Goal: Find specific page/section: Find specific page/section

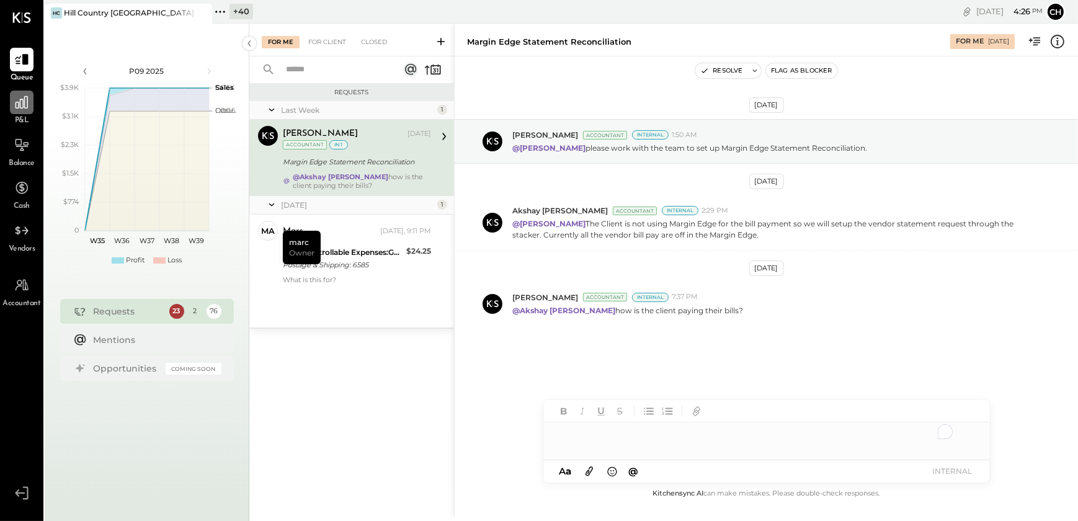
click at [17, 110] on div at bounding box center [22, 103] width 24 height 24
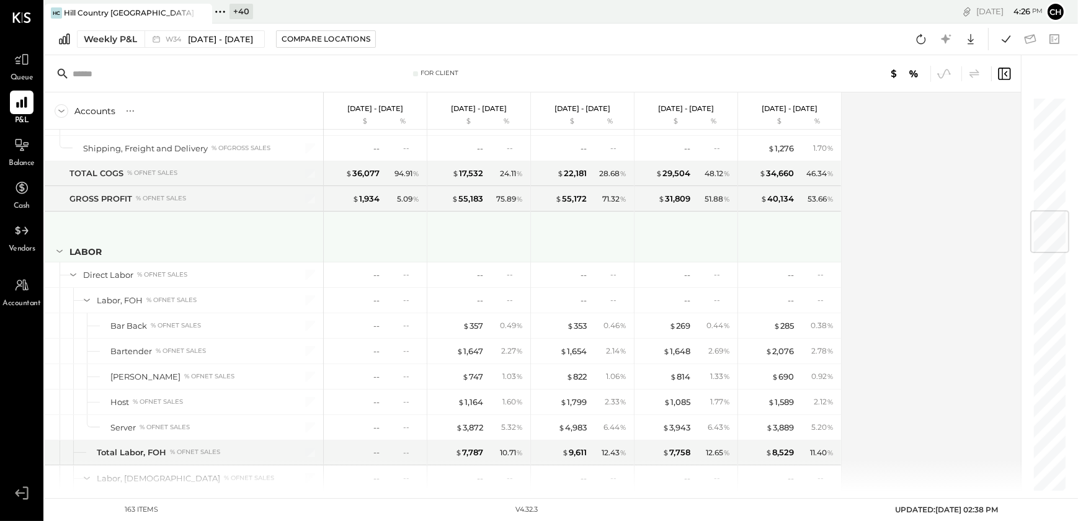
scroll to position [1071, 0]
